Goal: Task Accomplishment & Management: Manage account settings

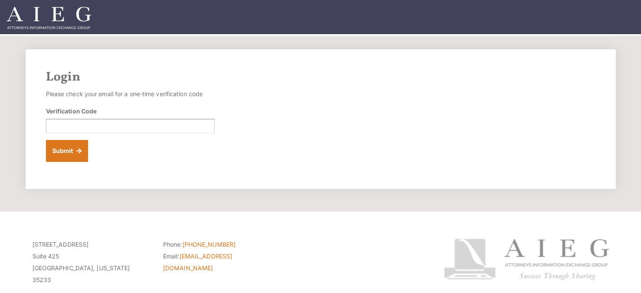
click at [62, 118] on div "Verification Code" at bounding box center [130, 120] width 169 height 27
click at [59, 126] on input "Verification Code" at bounding box center [130, 126] width 169 height 14
click at [81, 124] on input "Verification Code" at bounding box center [130, 126] width 169 height 14
paste input "546930"
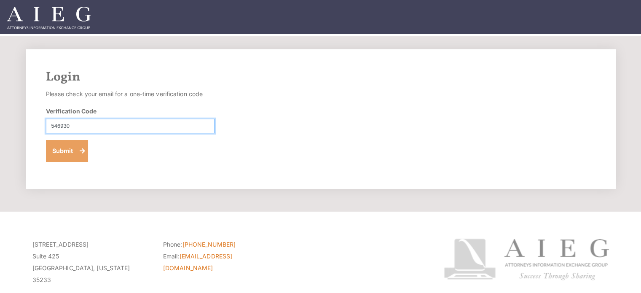
type input "546930"
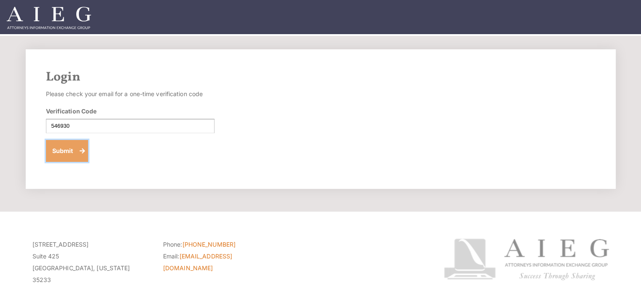
click at [73, 157] on button "Submit" at bounding box center [67, 151] width 43 height 22
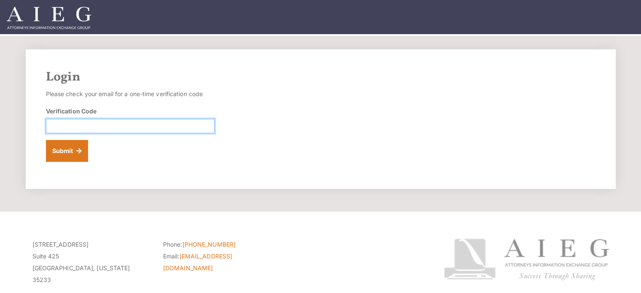
click at [68, 121] on input "Verification Code" at bounding box center [130, 126] width 169 height 14
click at [62, 121] on input "Verification Code" at bounding box center [130, 126] width 169 height 14
click at [54, 122] on input "Verification Code" at bounding box center [130, 126] width 169 height 14
paste input "546930"
type input "546930"
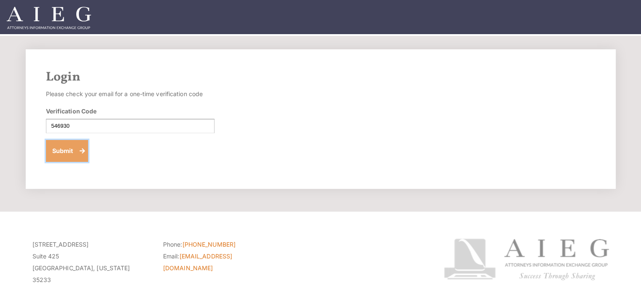
click at [54, 152] on button "Submit" at bounding box center [67, 151] width 43 height 22
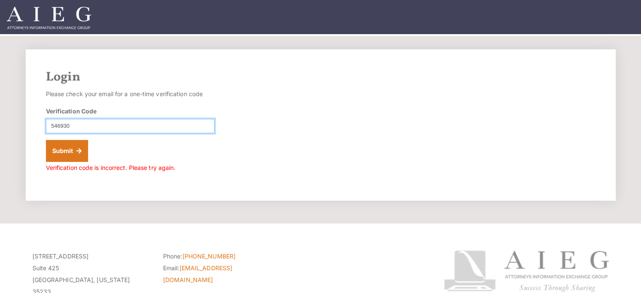
drag, startPoint x: 93, startPoint y: 126, endPoint x: -30, endPoint y: 113, distance: 124.2
click at [0, 113] on html "Login Please check your email for a one-time verification code Verification Cod…" at bounding box center [320, 178] width 641 height 357
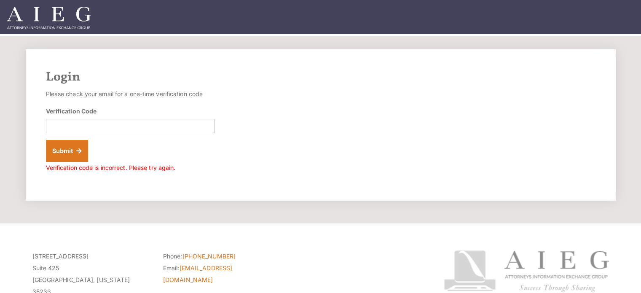
drag, startPoint x: 61, startPoint y: 125, endPoint x: 24, endPoint y: 133, distance: 38.0
click at [24, 133] on div "Login Please check your email for a one-time verification code Verification Cod…" at bounding box center [320, 124] width 607 height 151
click at [64, 124] on input "Verification Code" at bounding box center [130, 126] width 169 height 14
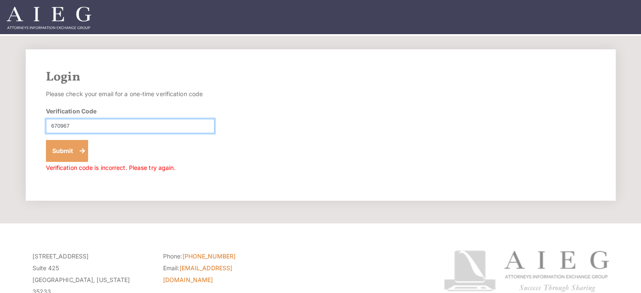
type input "670967"
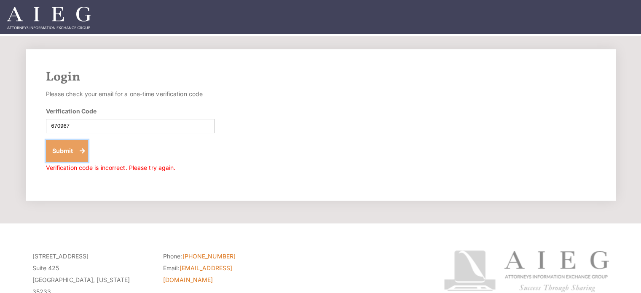
click at [47, 154] on button "Submit" at bounding box center [67, 151] width 43 height 22
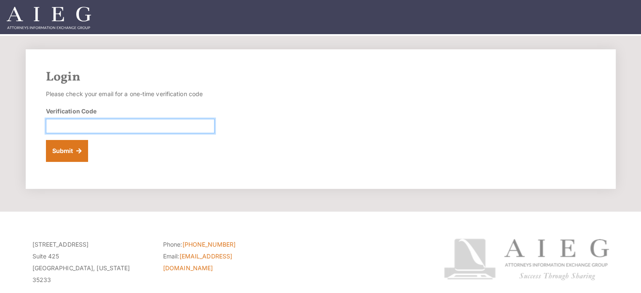
click at [66, 125] on input "Verification Code" at bounding box center [130, 126] width 169 height 14
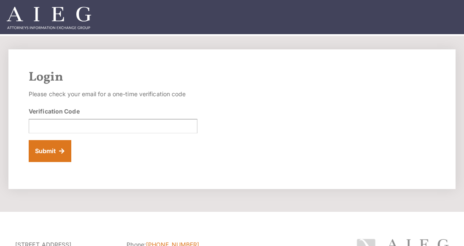
click at [75, 117] on div "Verification Code" at bounding box center [113, 120] width 169 height 27
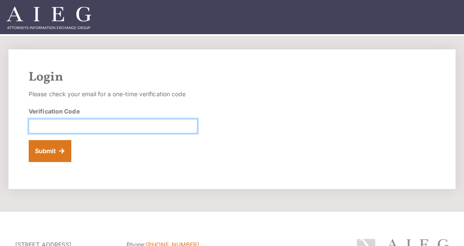
click at [67, 119] on input "Verification Code" at bounding box center [113, 126] width 169 height 14
type input "518862"
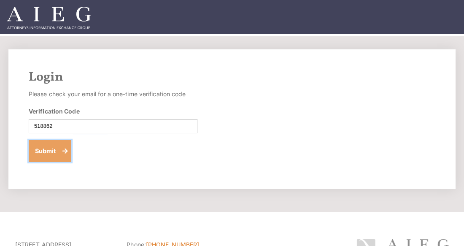
click at [56, 156] on button "Submit" at bounding box center [50, 151] width 43 height 22
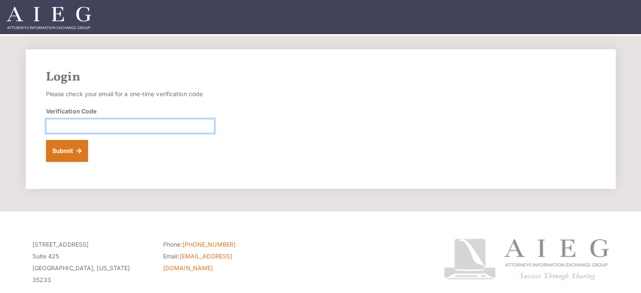
click at [70, 119] on input "Verification Code" at bounding box center [130, 126] width 169 height 14
click at [90, 121] on input "Verification Code" at bounding box center [130, 126] width 169 height 14
type input "438835"
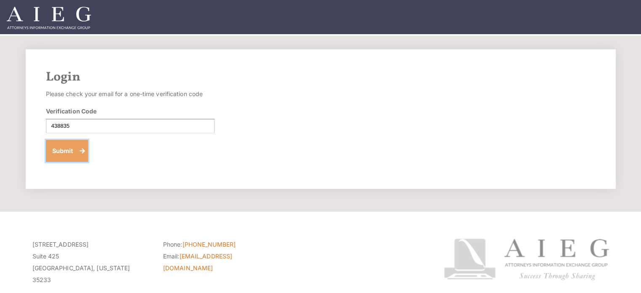
click at [64, 145] on button "Submit" at bounding box center [67, 151] width 43 height 22
